Goal: Complete application form: Complete application form

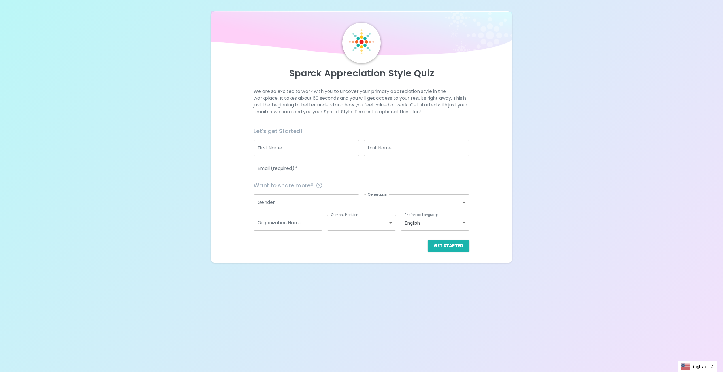
drag, startPoint x: 279, startPoint y: 150, endPoint x: 583, endPoint y: 148, distance: 304.7
click at [279, 149] on input "First Name" at bounding box center [306, 148] width 106 height 16
type input "[PERSON_NAME]"
click at [281, 148] on input "First Name" at bounding box center [306, 148] width 106 height 16
type input "[PERSON_NAME]"
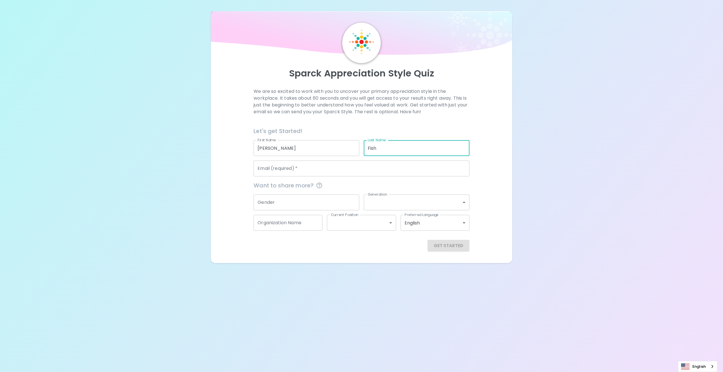
type input "Fish"
click at [285, 174] on input "Email (required)   *" at bounding box center [360, 169] width 215 height 16
type input "sarah.fish@kingcounty.gov"
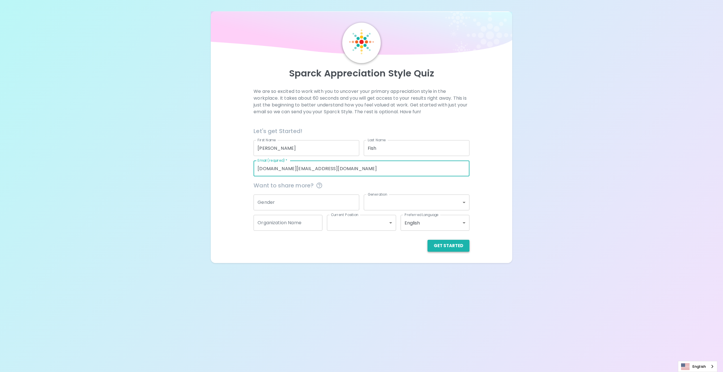
click at [459, 251] on button "Get Started" at bounding box center [448, 246] width 42 height 12
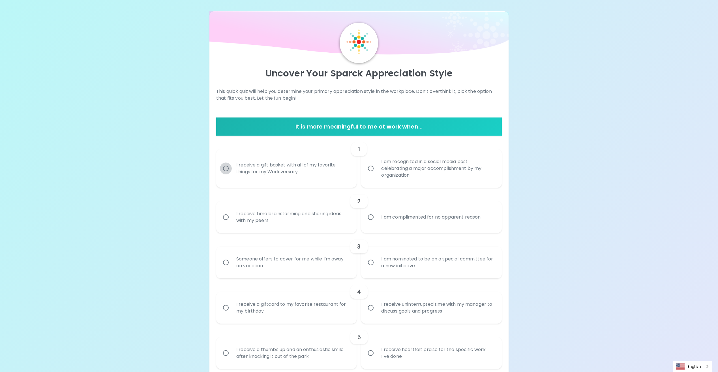
click at [228, 169] on input "I receive a gift basket with all of my favorite things for my Workiversary" at bounding box center [226, 169] width 12 height 12
radio input "true"
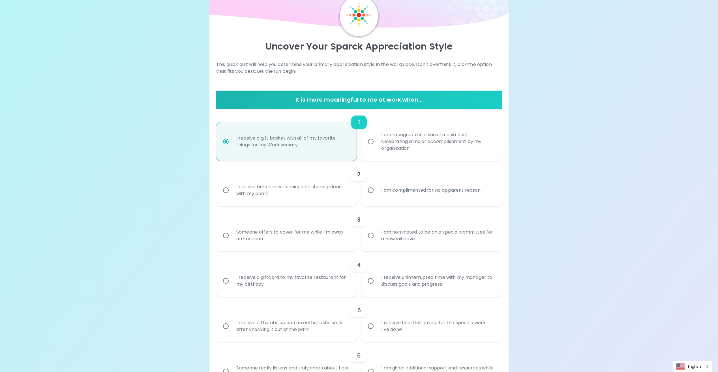
scroll to position [45, 0]
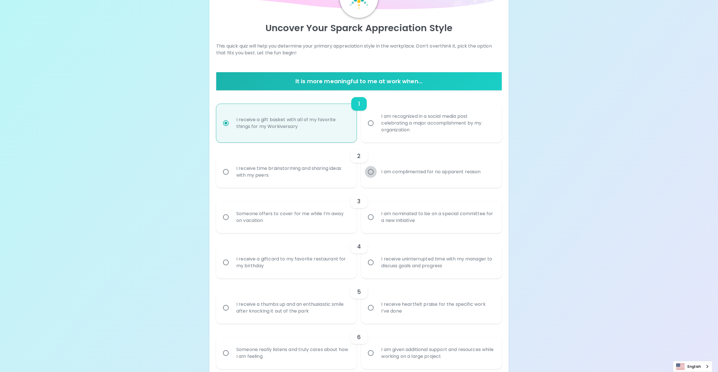
click at [370, 172] on input "I am complimented for no apparent reason" at bounding box center [371, 172] width 12 height 12
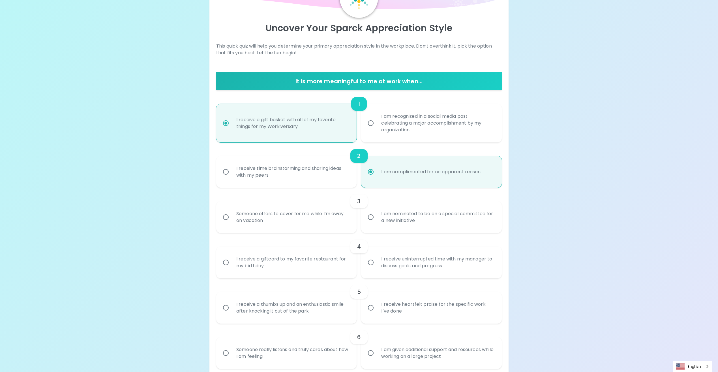
scroll to position [91, 0]
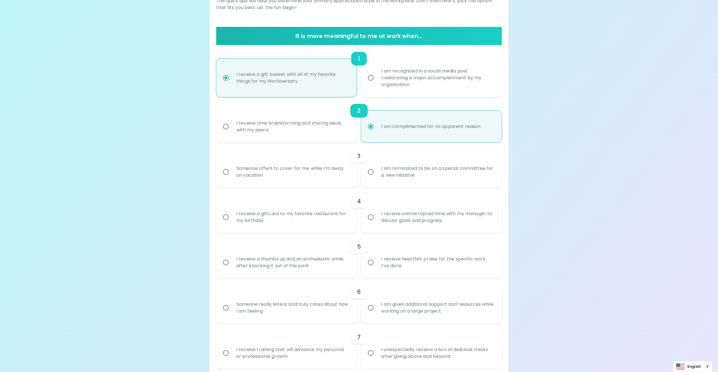
radio input "true"
click at [226, 172] on input "Someone offers to cover for me while I’m away on vacation" at bounding box center [226, 172] width 12 height 12
radio input "false"
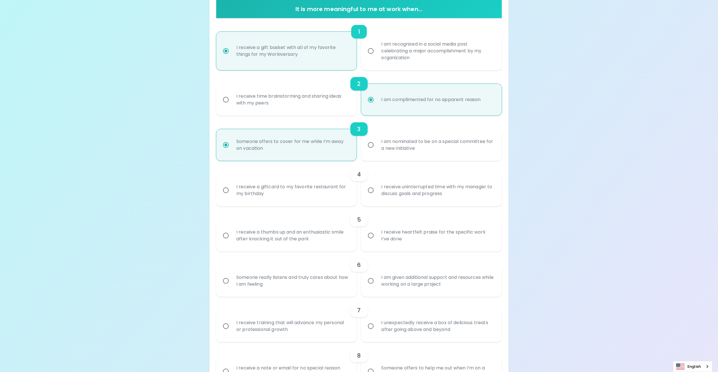
scroll to position [136, 0]
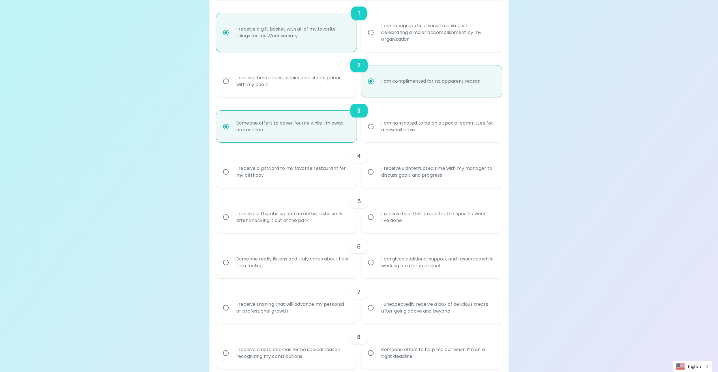
radio input "true"
click at [226, 172] on input "I receive a giftcard to my favorite restaurant for my birthday" at bounding box center [226, 172] width 12 height 12
radio input "false"
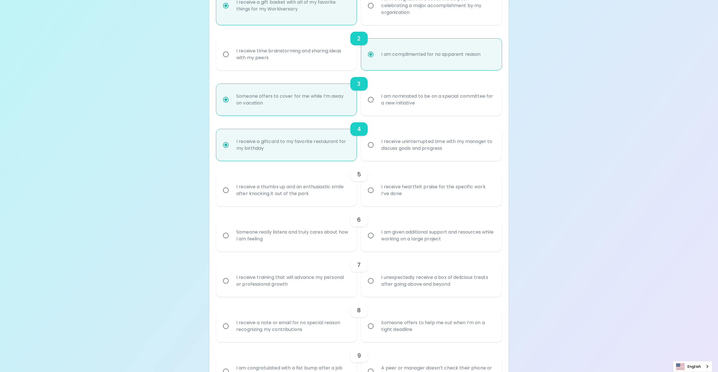
scroll to position [181, 0]
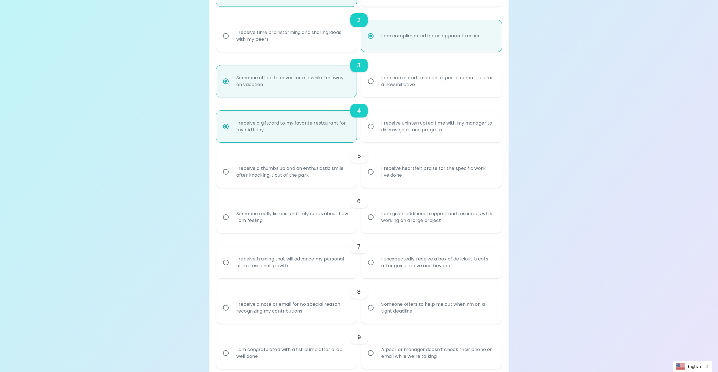
radio input "true"
click at [370, 172] on input "I receive heartfelt praise for the specific work I’ve done" at bounding box center [371, 172] width 12 height 12
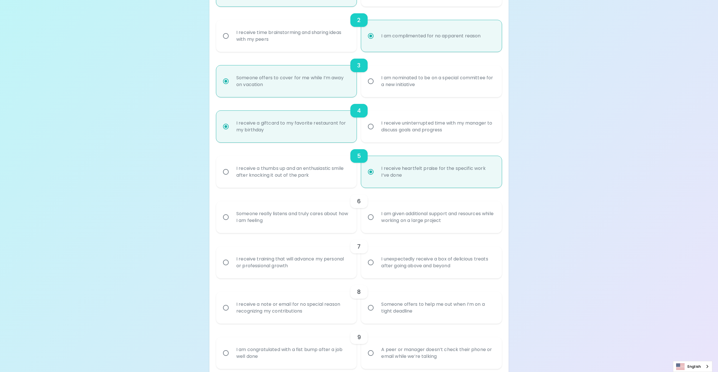
radio input "false"
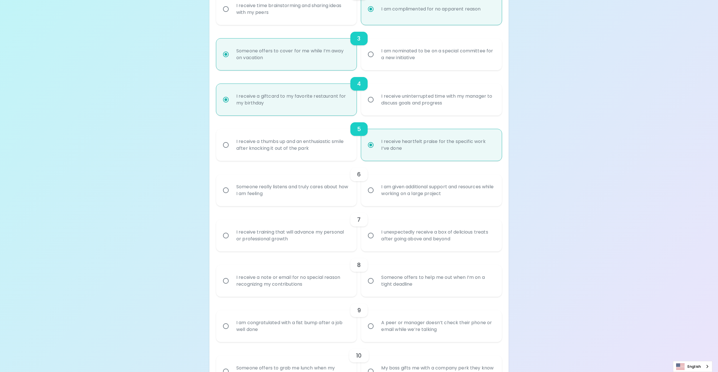
scroll to position [227, 0]
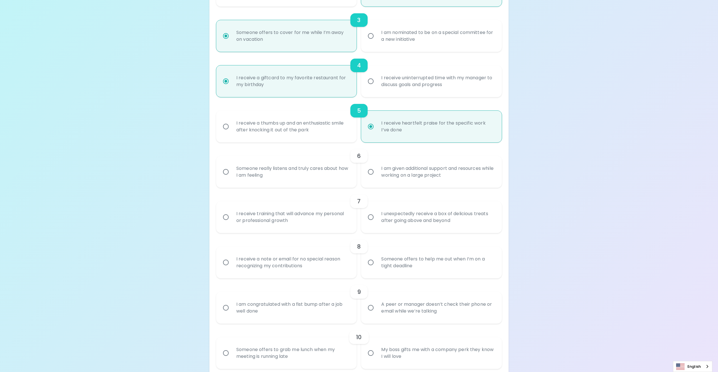
radio input "true"
click at [370, 171] on input "I am given additional support and resources while working on a large project" at bounding box center [371, 172] width 12 height 12
radio input "false"
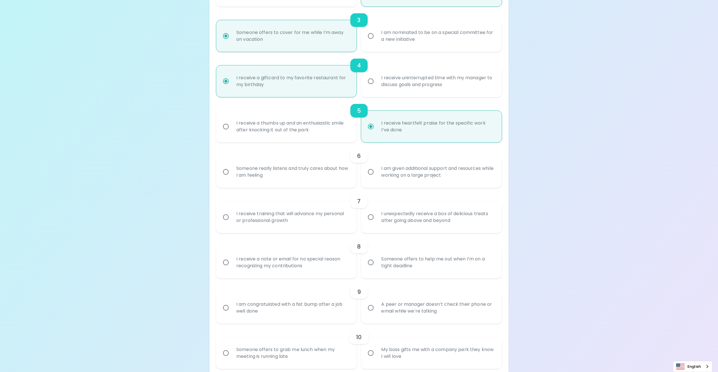
radio input "false"
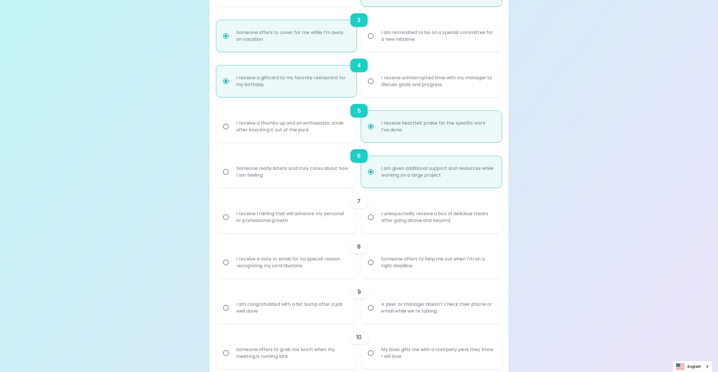
scroll to position [272, 0]
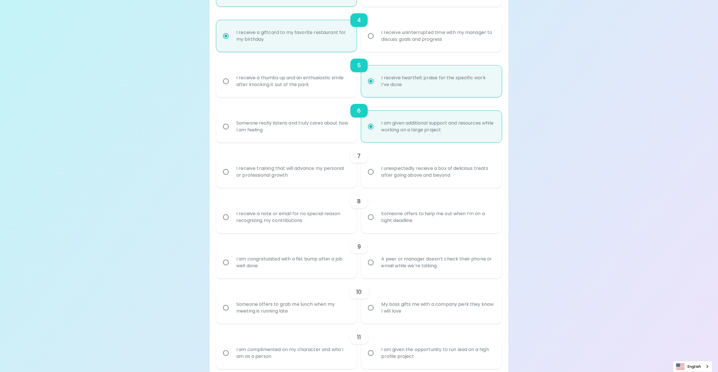
radio input "true"
click at [372, 171] on input "I unexpectedly receive a box of delicious treats after going above and beyond" at bounding box center [371, 172] width 12 height 12
radio input "false"
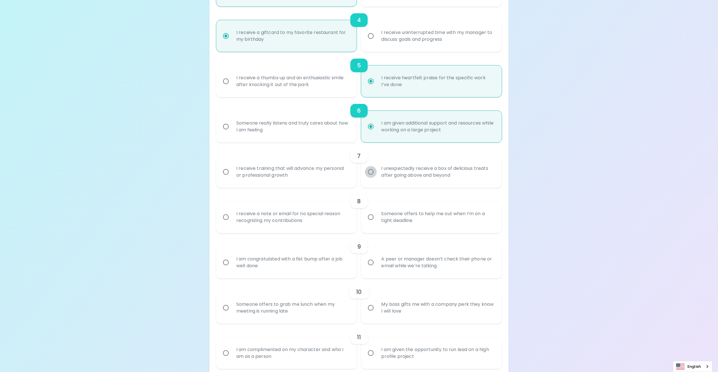
radio input "false"
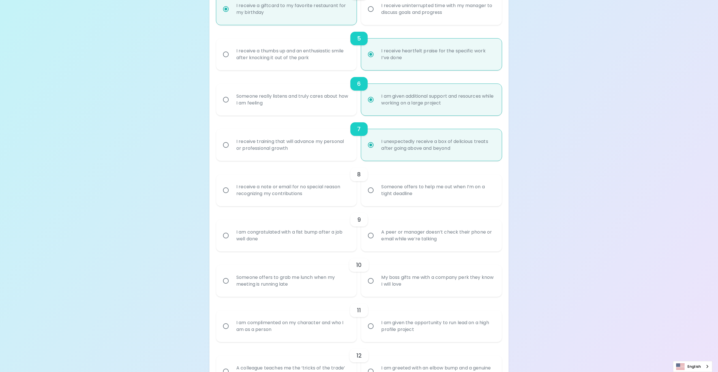
scroll to position [317, 0]
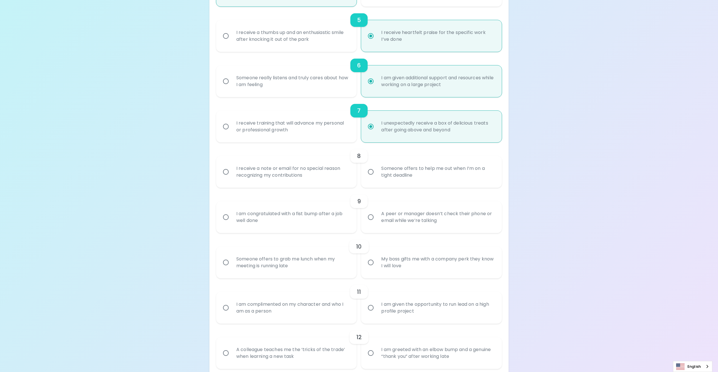
radio input "true"
click at [372, 171] on input "Someone offers to help me out when I’m on a tight deadline" at bounding box center [371, 172] width 12 height 12
radio input "false"
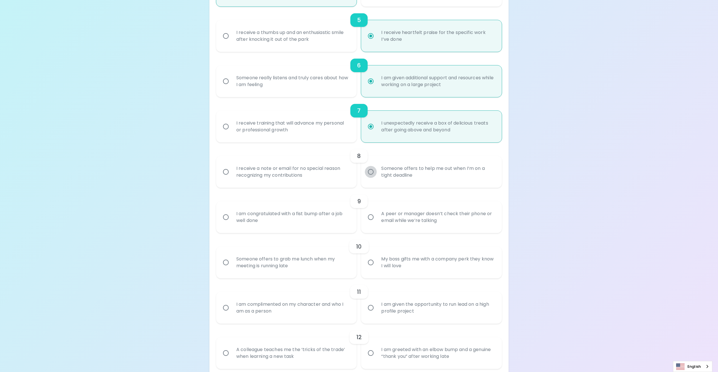
radio input "false"
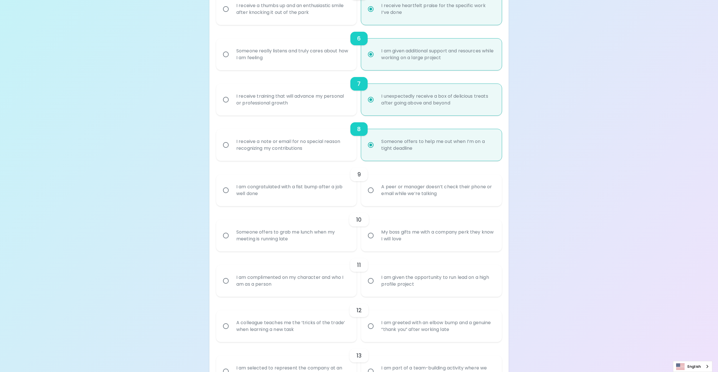
scroll to position [362, 0]
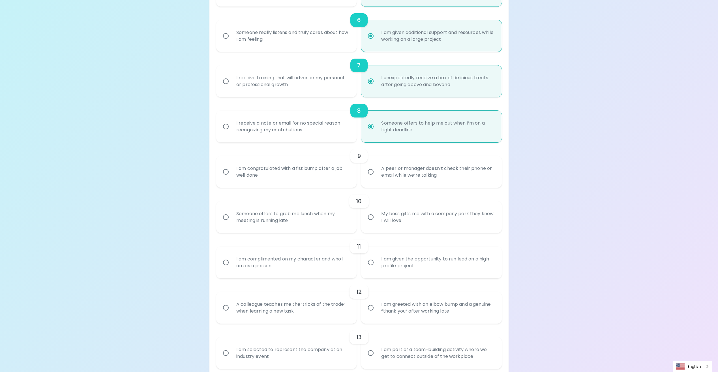
radio input "true"
click at [370, 171] on input "A peer or manager doesn’t check their phone or email while we’re talking" at bounding box center [371, 172] width 12 height 12
radio input "false"
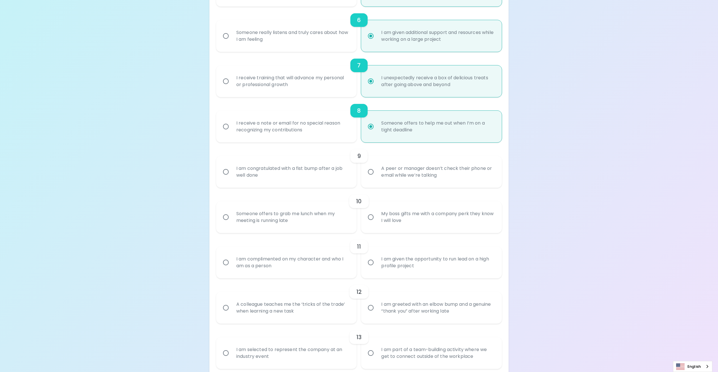
radio input "false"
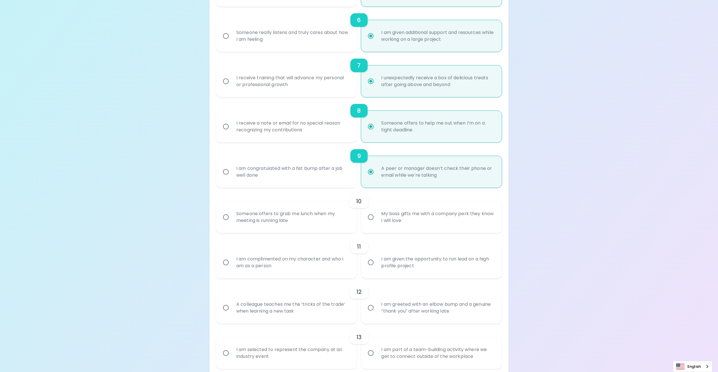
scroll to position [408, 0]
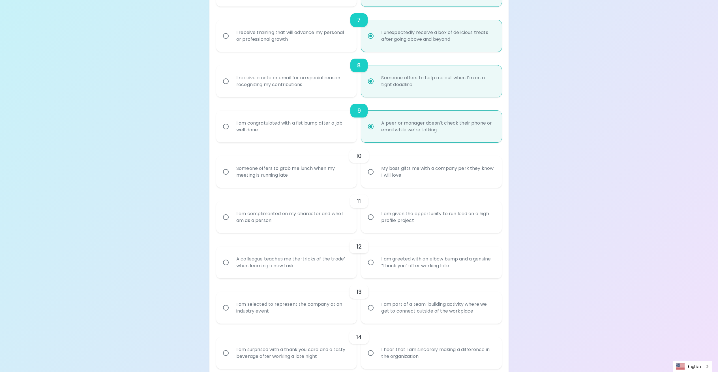
radio input "true"
click at [370, 172] on input "My boss gifts me with a company perk they know I will love" at bounding box center [371, 172] width 12 height 12
radio input "false"
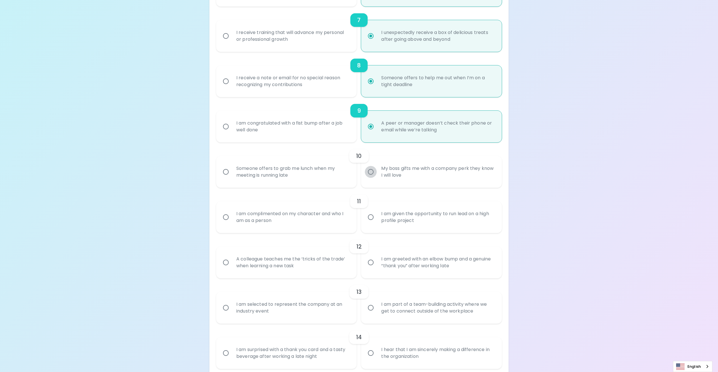
radio input "false"
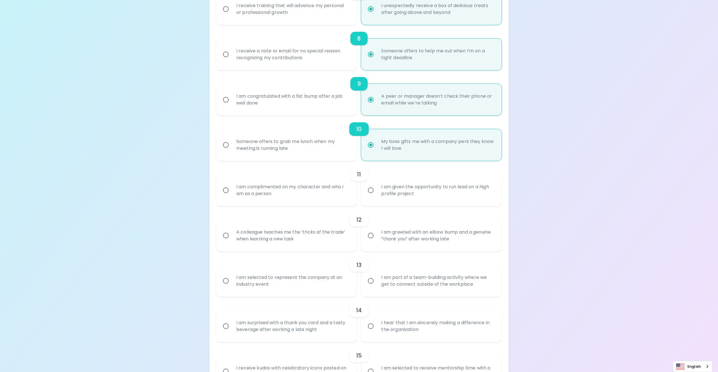
scroll to position [453, 0]
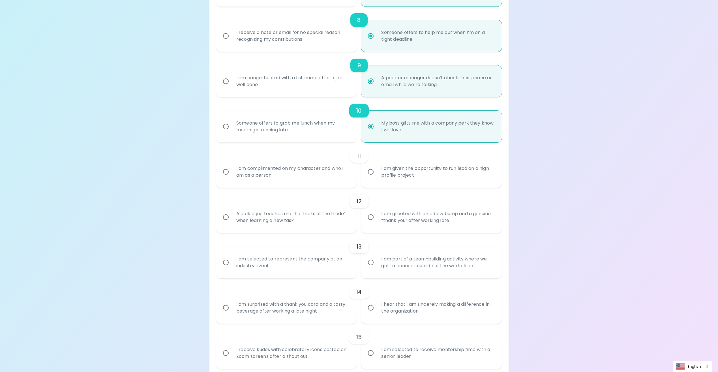
radio input "true"
click at [224, 171] on input "I am complimented on my character and who I am as a person" at bounding box center [226, 172] width 12 height 12
radio input "false"
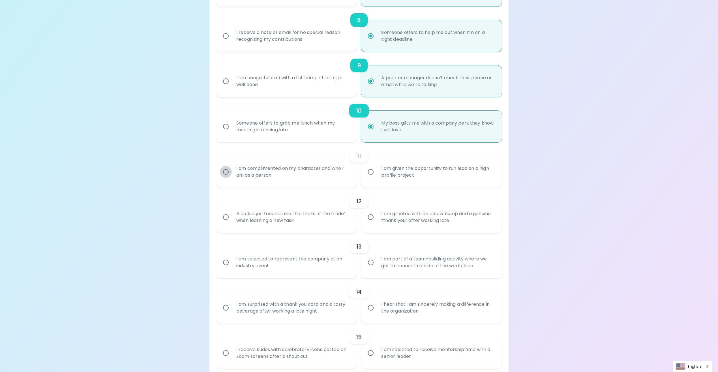
radio input "false"
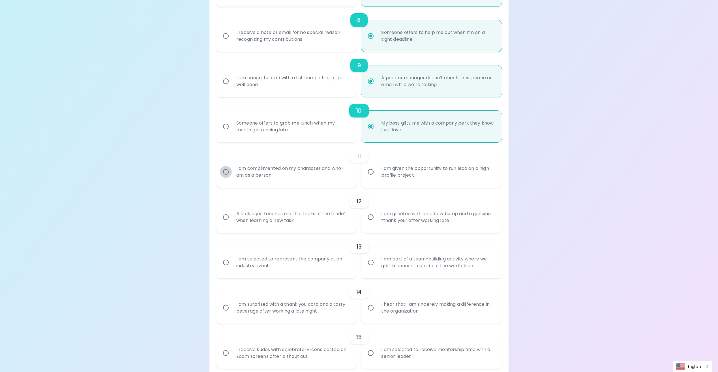
radio input "false"
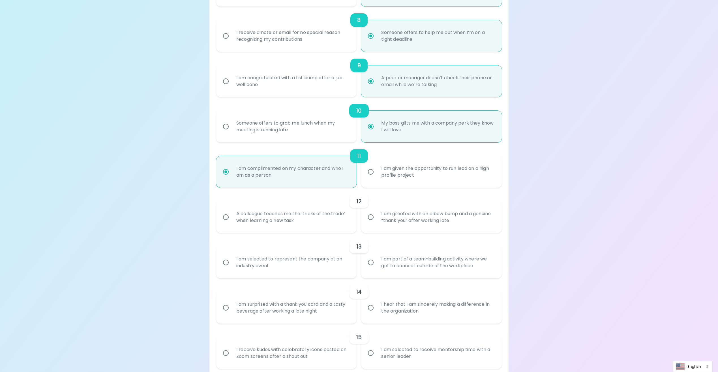
scroll to position [478, 0]
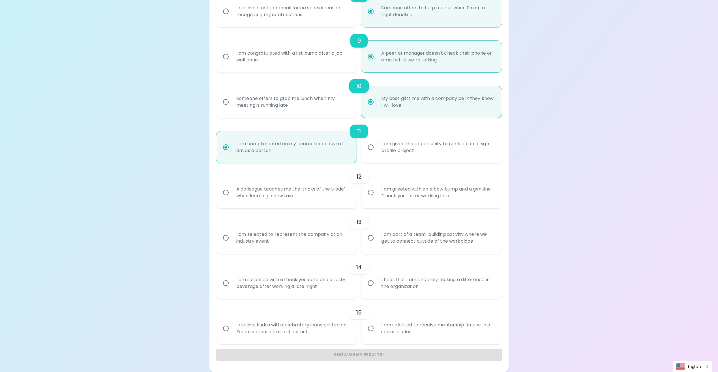
radio input "true"
click at [225, 192] on input "A colleague teaches me the ‘tricks of the trade’ when learning a new task" at bounding box center [226, 193] width 12 height 12
radio input "false"
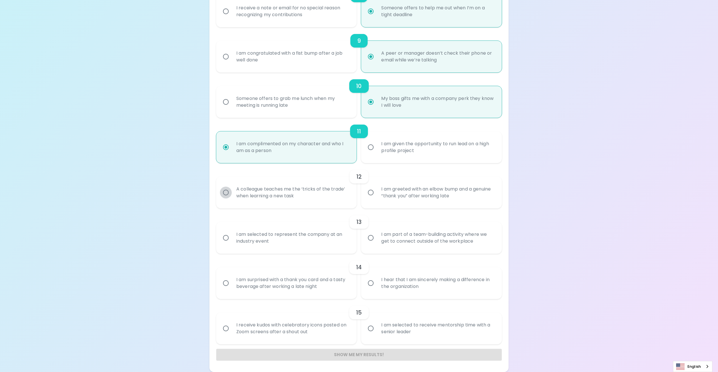
radio input "false"
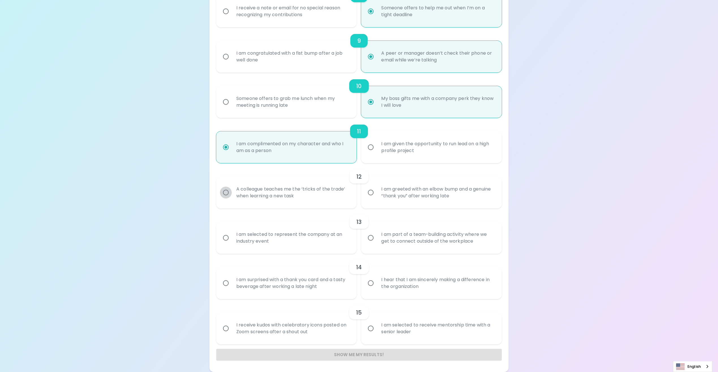
radio input "false"
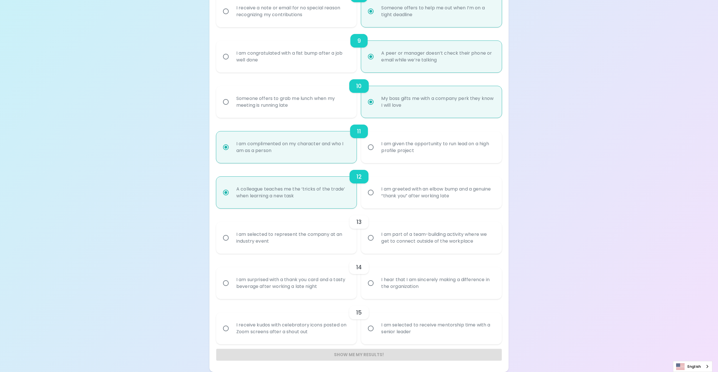
radio input "true"
click at [369, 237] on input "I am part of a team-building activity where we get to connect outside of the wo…" at bounding box center [371, 238] width 12 height 12
radio input "false"
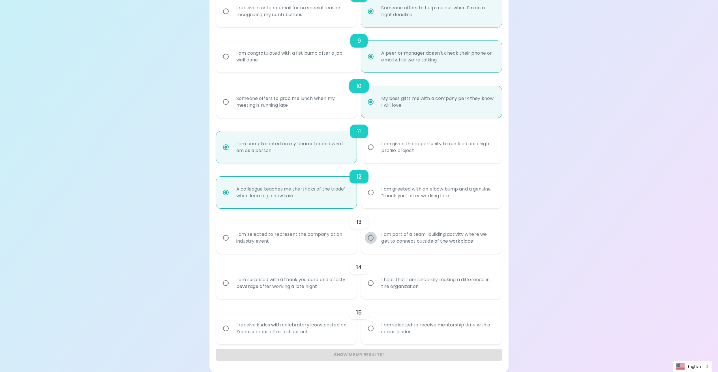
radio input "false"
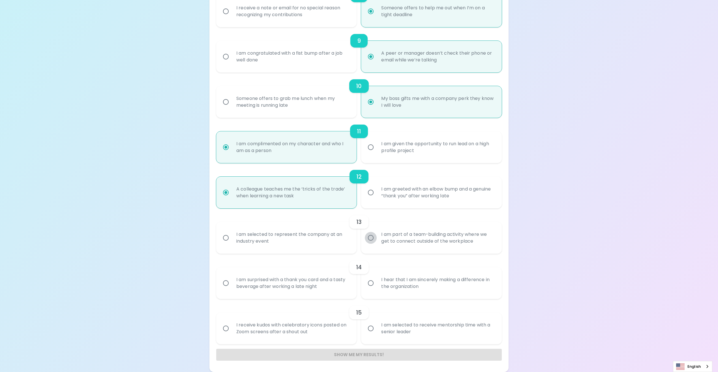
radio input "false"
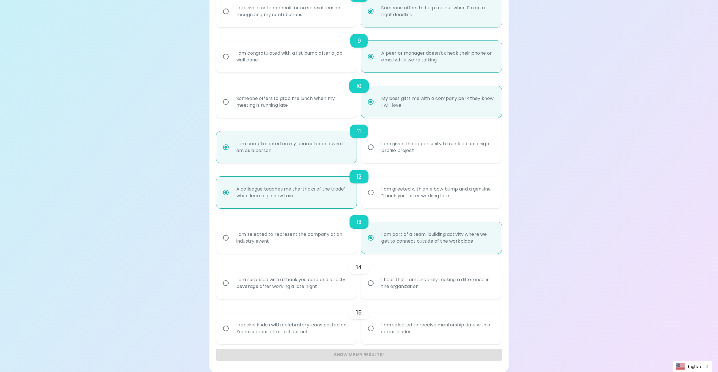
radio input "true"
click at [227, 282] on input "I am surprised with a thank you card and a tasty beverage after working a late …" at bounding box center [226, 283] width 12 height 12
radio input "false"
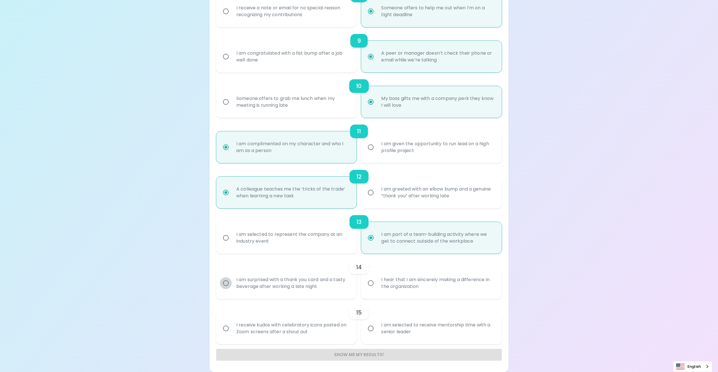
radio input "false"
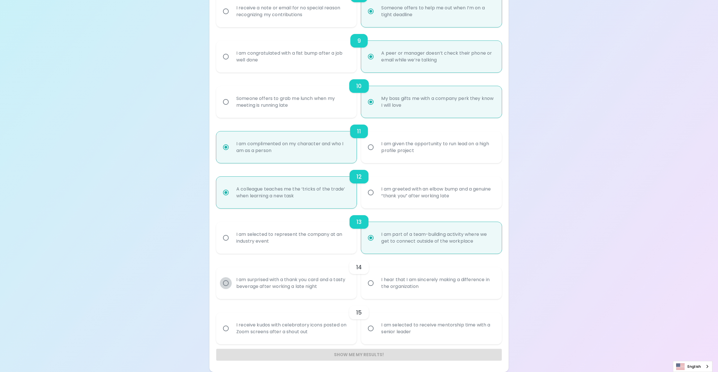
radio input "false"
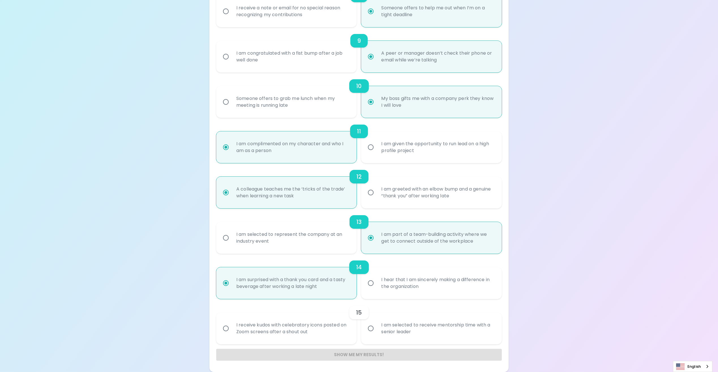
radio input "true"
click at [226, 330] on input "I receive kudos with celebratory icons posted on Zoom screens after a shout out" at bounding box center [226, 329] width 12 height 12
radio input "false"
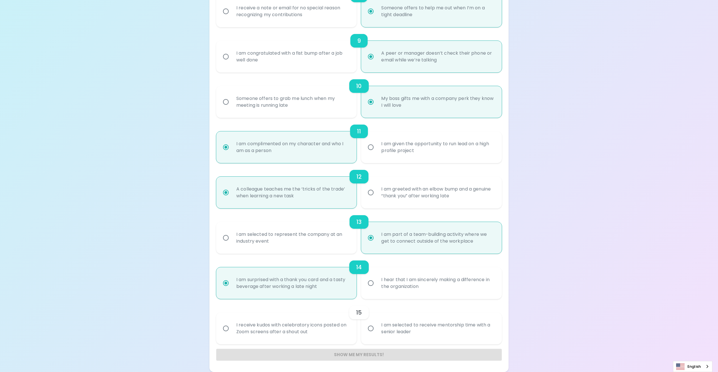
radio input "false"
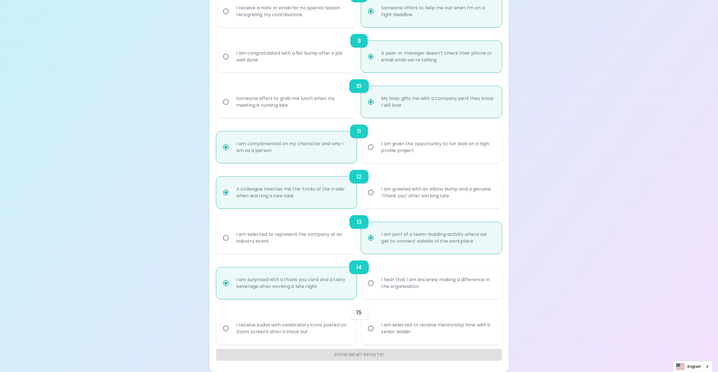
radio input "false"
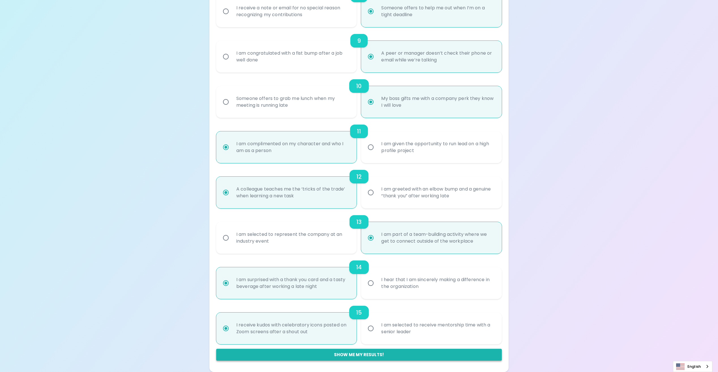
radio input "true"
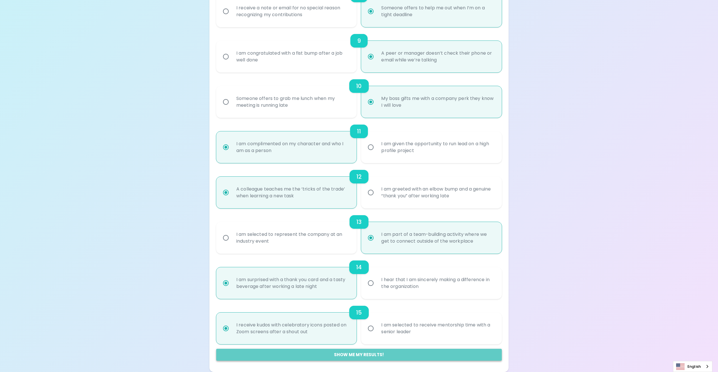
click at [312, 356] on button "Show me my results!" at bounding box center [359, 355] width 286 height 12
radio input "false"
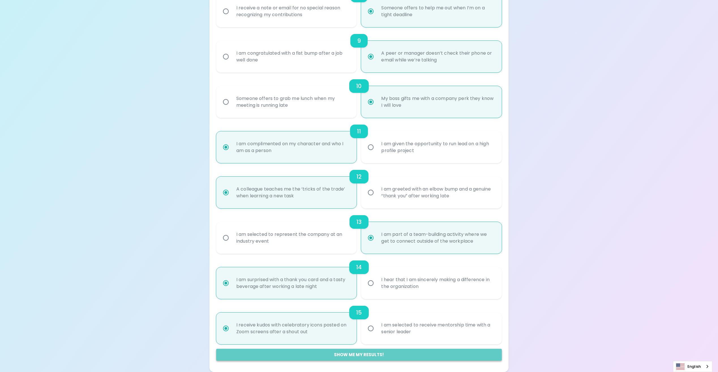
radio input "false"
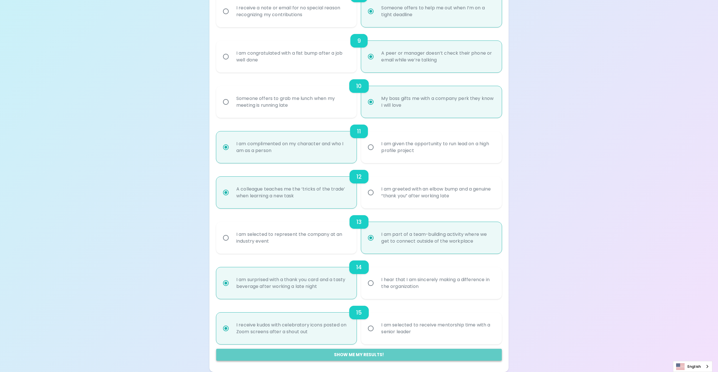
radio input "false"
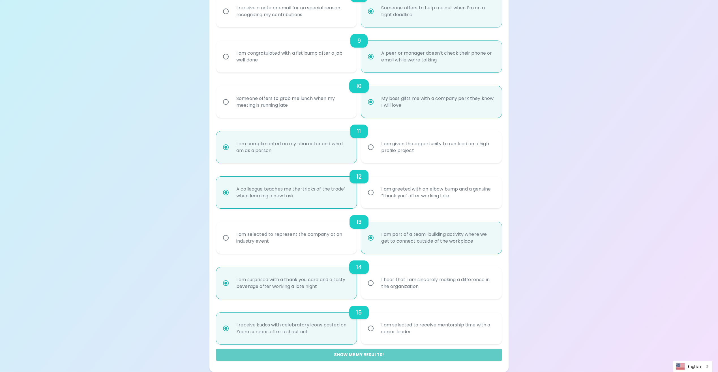
radio input "false"
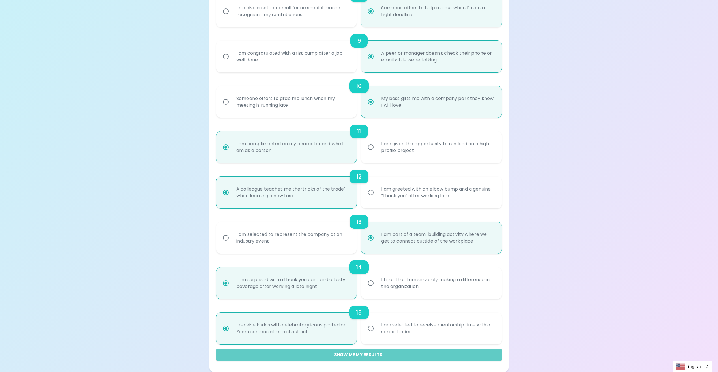
radio input "false"
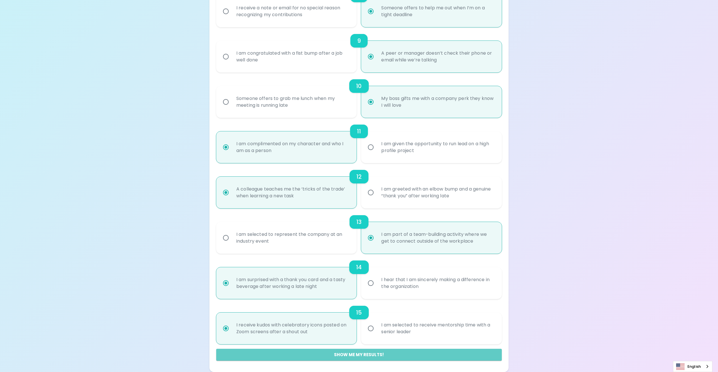
radio input "false"
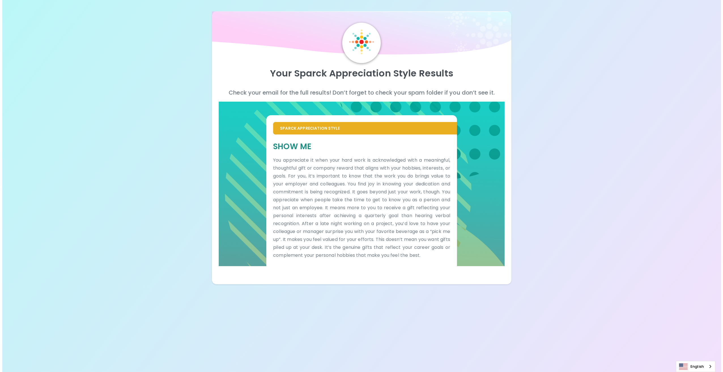
scroll to position [0, 0]
